Goal: Communication & Community: Answer question/provide support

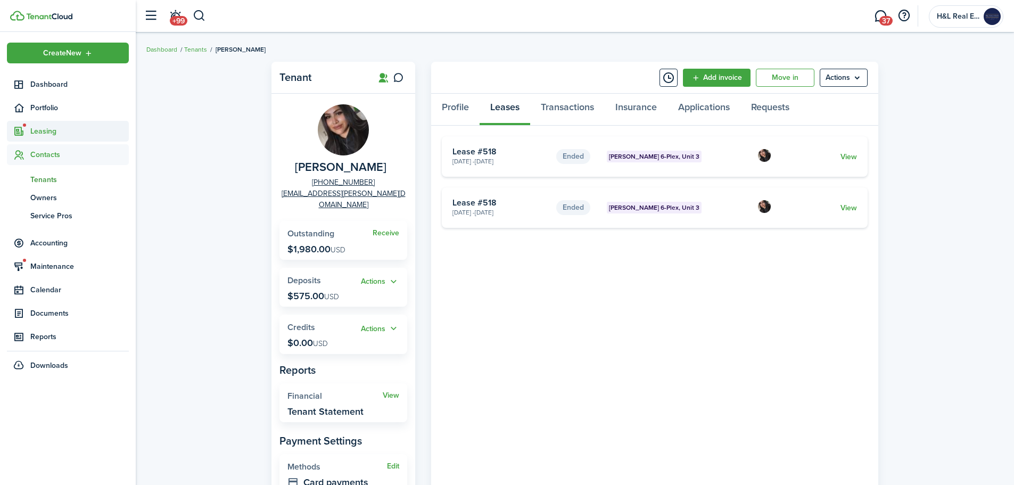
click at [67, 135] on span "Leasing" at bounding box center [79, 131] width 99 height 11
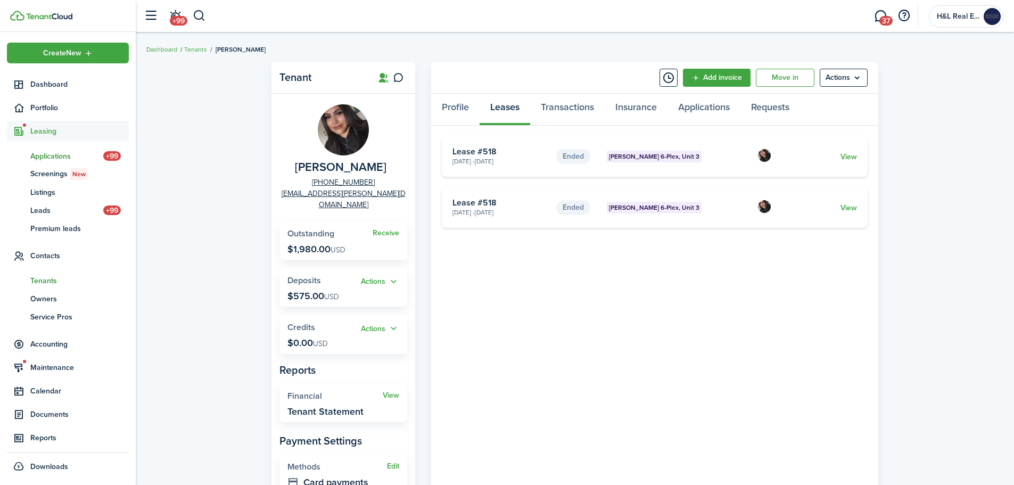
click at [43, 155] on span "Applications" at bounding box center [66, 156] width 73 height 11
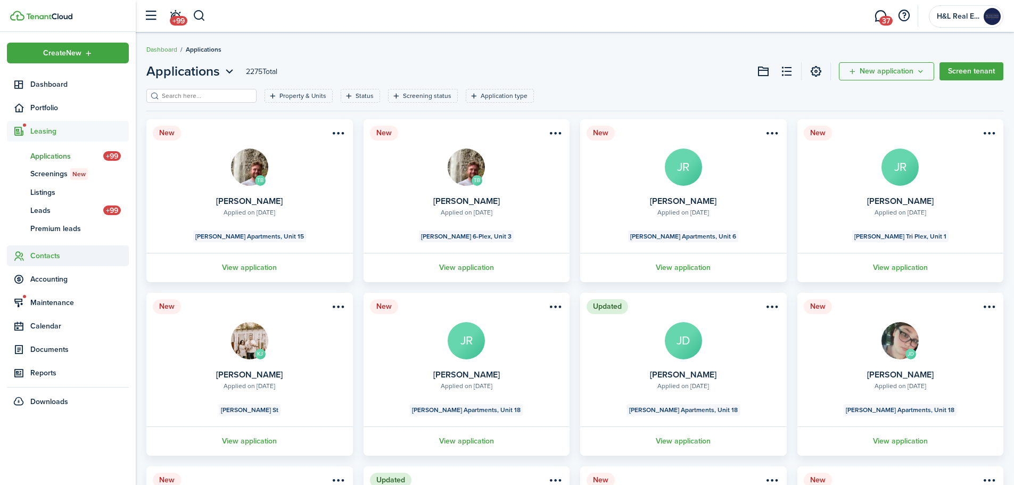
click at [64, 255] on span "Contacts" at bounding box center [79, 255] width 99 height 11
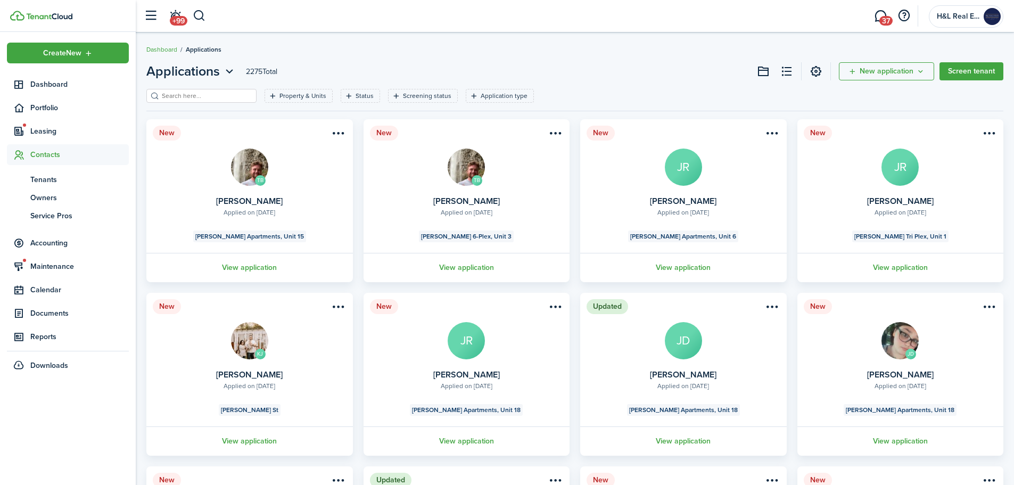
drag, startPoint x: 32, startPoint y: 174, endPoint x: 96, endPoint y: 152, distance: 67.0
click at [32, 174] on span "Tenants" at bounding box center [79, 179] width 99 height 11
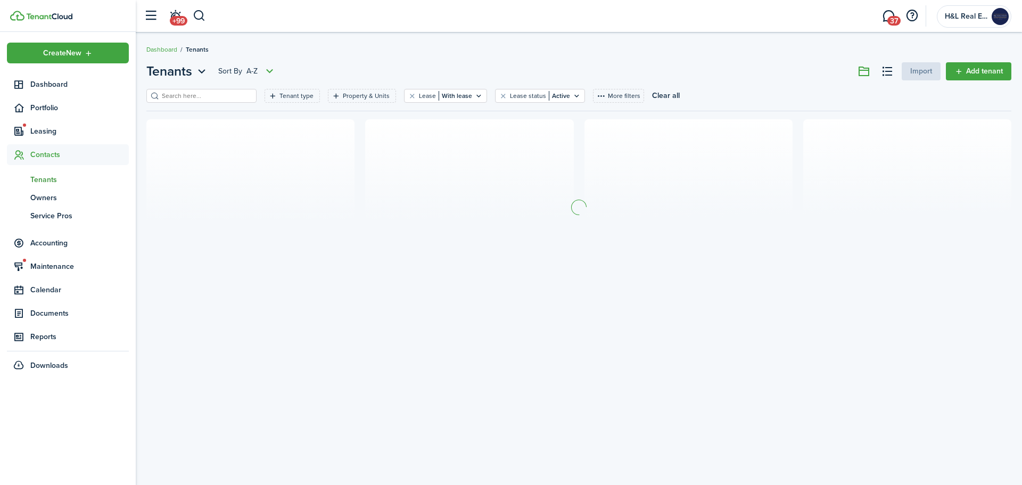
click at [205, 93] on input "search" at bounding box center [206, 96] width 94 height 10
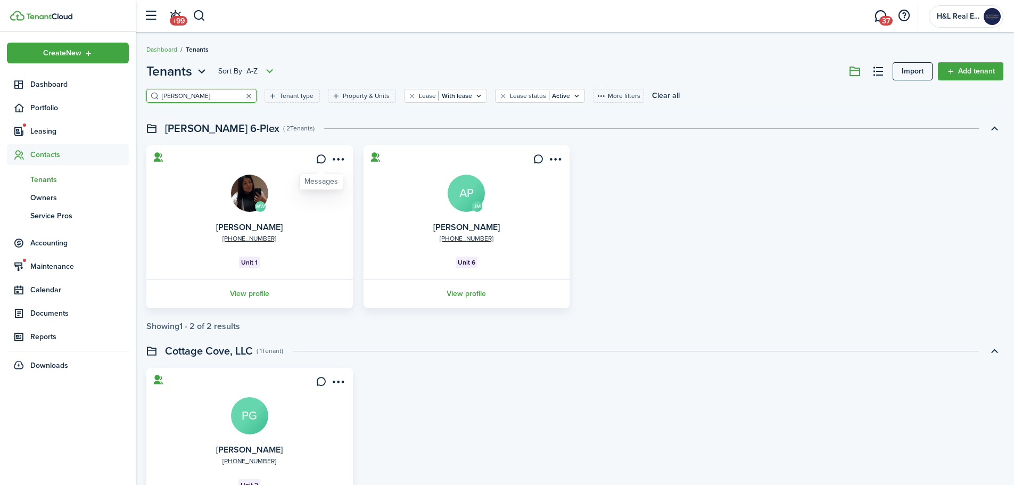
type input "[PERSON_NAME]"
click at [316, 163] on icon at bounding box center [321, 159] width 11 height 11
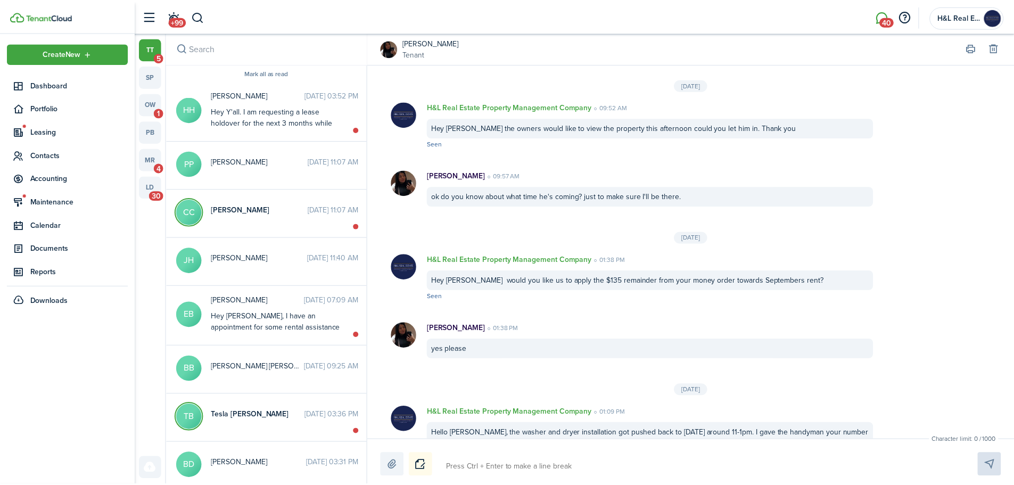
scroll to position [1272, 0]
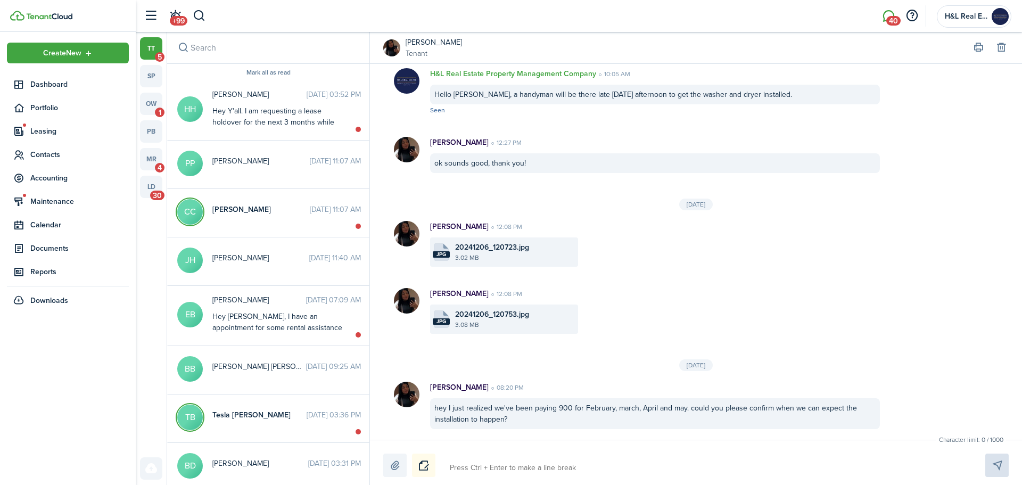
click at [508, 464] on textarea at bounding box center [705, 468] width 518 height 18
click at [389, 461] on label at bounding box center [394, 465] width 23 height 23
click at [383, 454] on input "file" at bounding box center [383, 454] width 0 height 0
click at [421, 463] on button "Notice" at bounding box center [423, 465] width 23 height 23
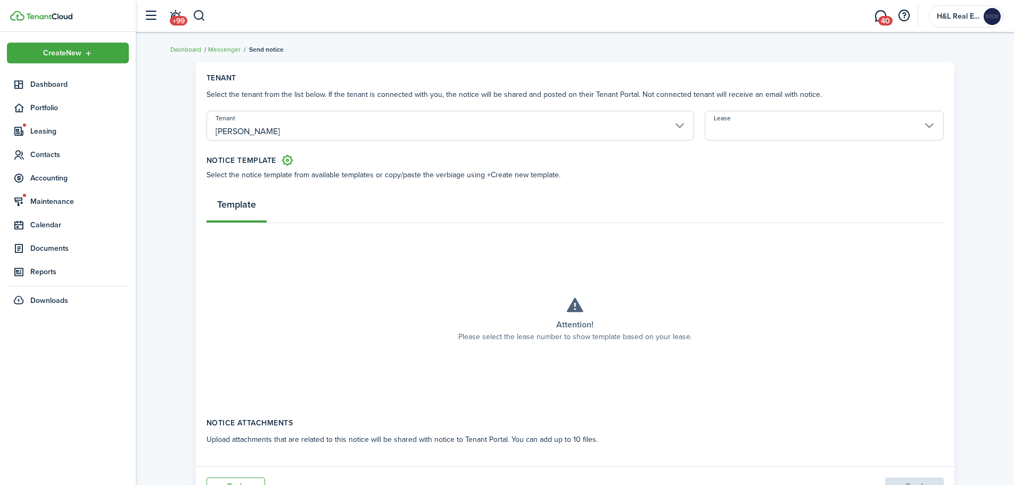
click at [737, 135] on input "Lease" at bounding box center [824, 126] width 239 height 30
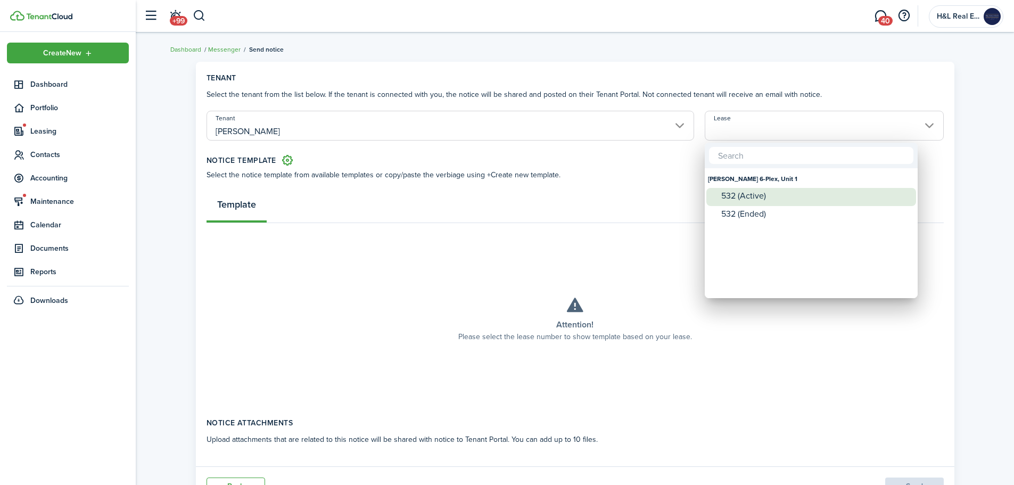
click at [767, 192] on div "532 (Active)" at bounding box center [816, 196] width 189 height 10
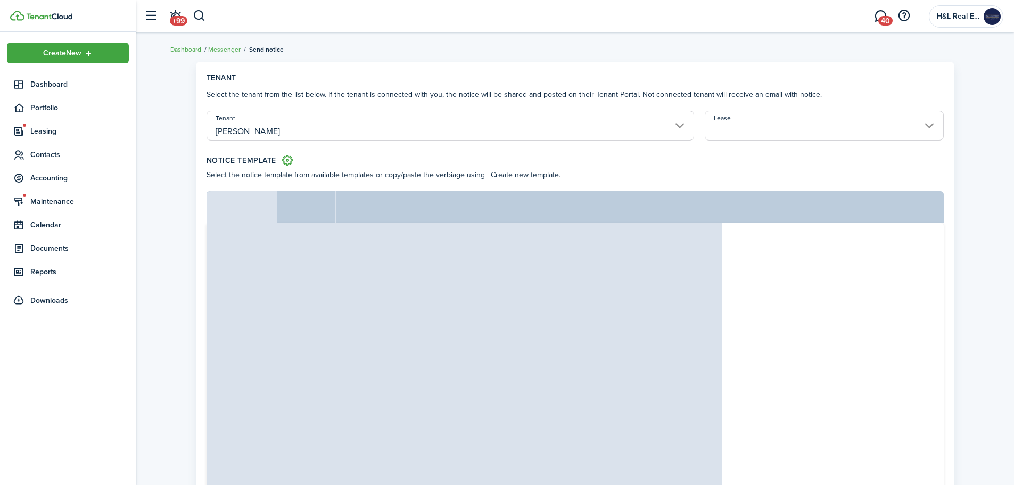
type input "[PERSON_NAME] 6-Plex, Unit 1. Lease #532 (Active)"
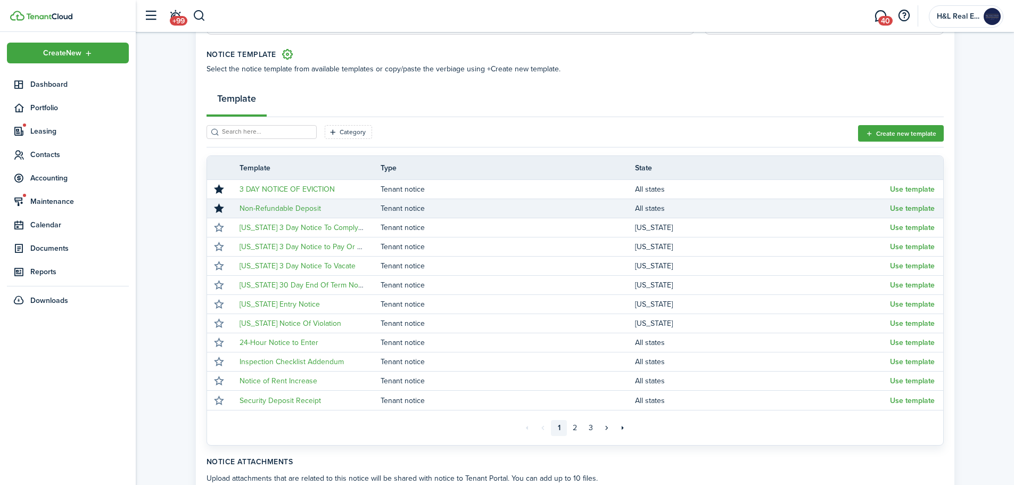
scroll to position [106, 0]
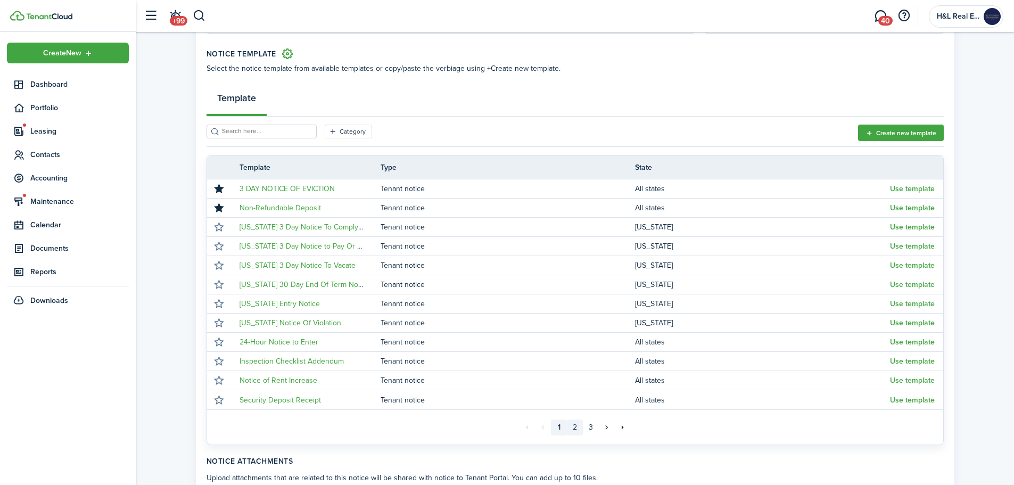
click at [571, 427] on link "2" at bounding box center [575, 428] width 16 height 16
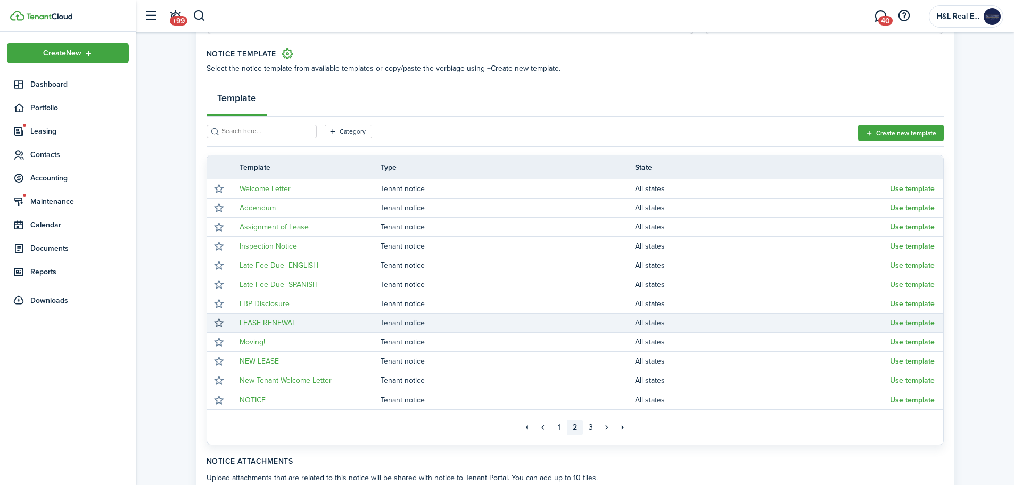
click at [219, 324] on button "button" at bounding box center [219, 323] width 15 height 15
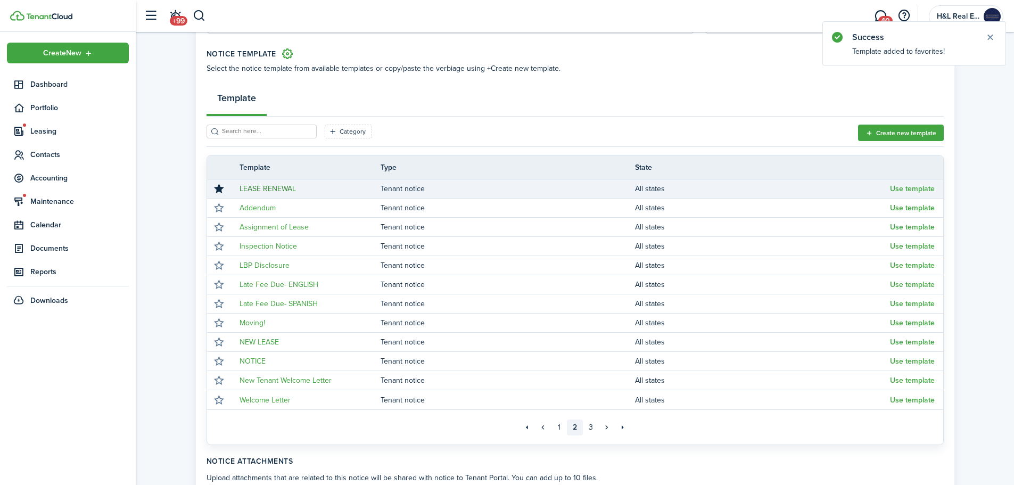
click at [261, 186] on link "LEASE RENEWAL" at bounding box center [268, 188] width 56 height 11
